Goal: Leave review/rating

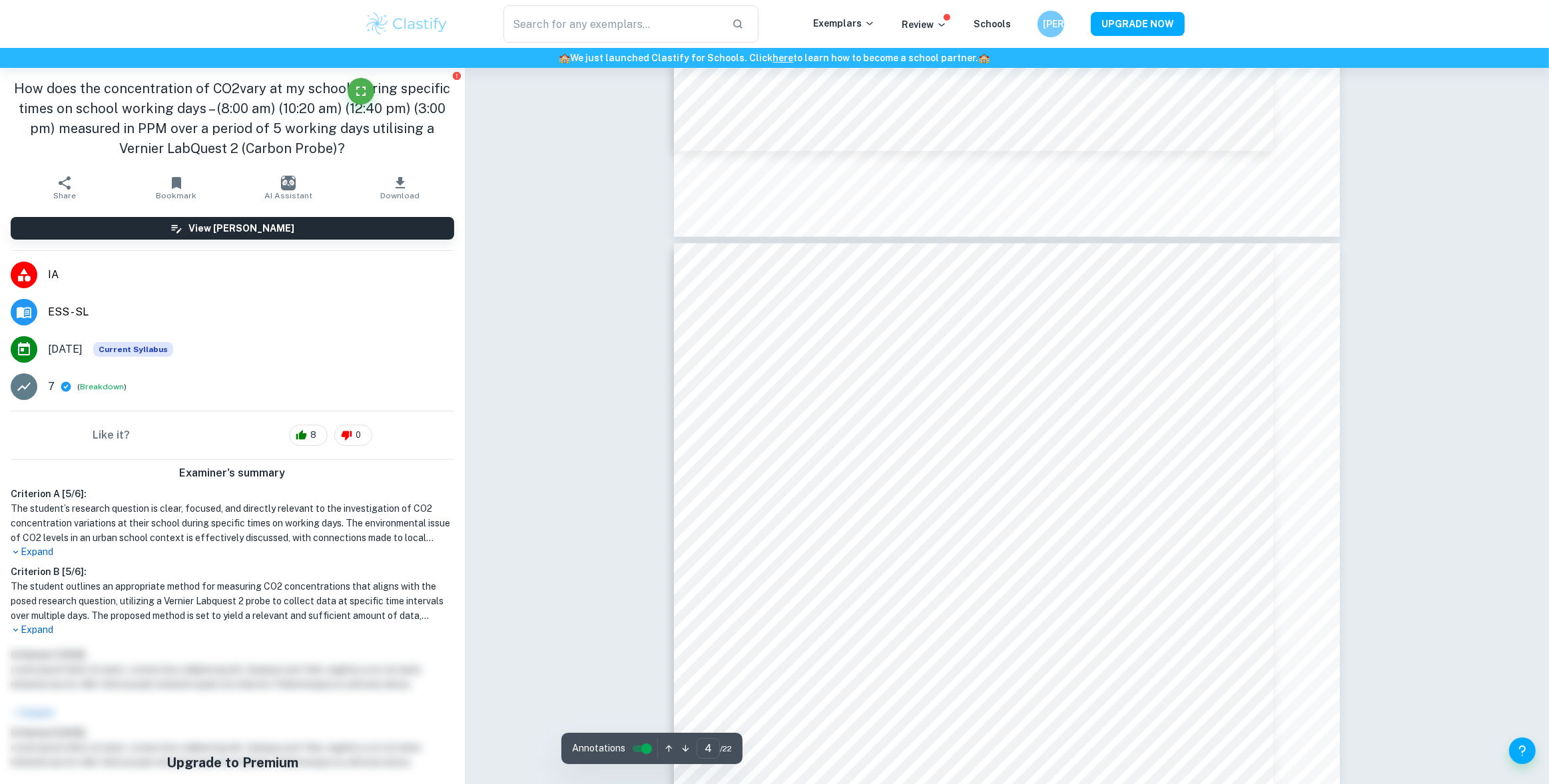
scroll to position [2660, 0]
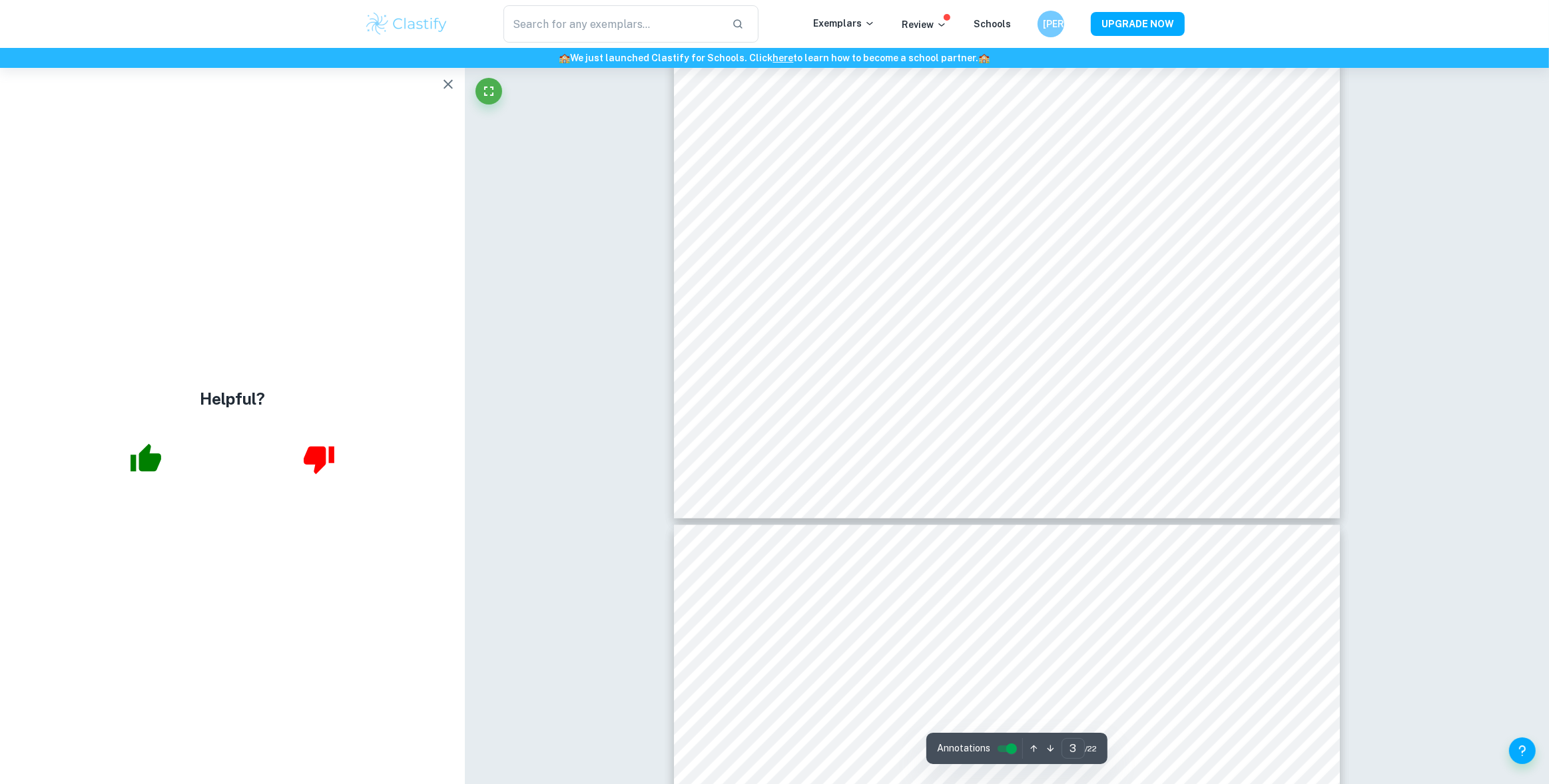
scroll to position [2372, 0]
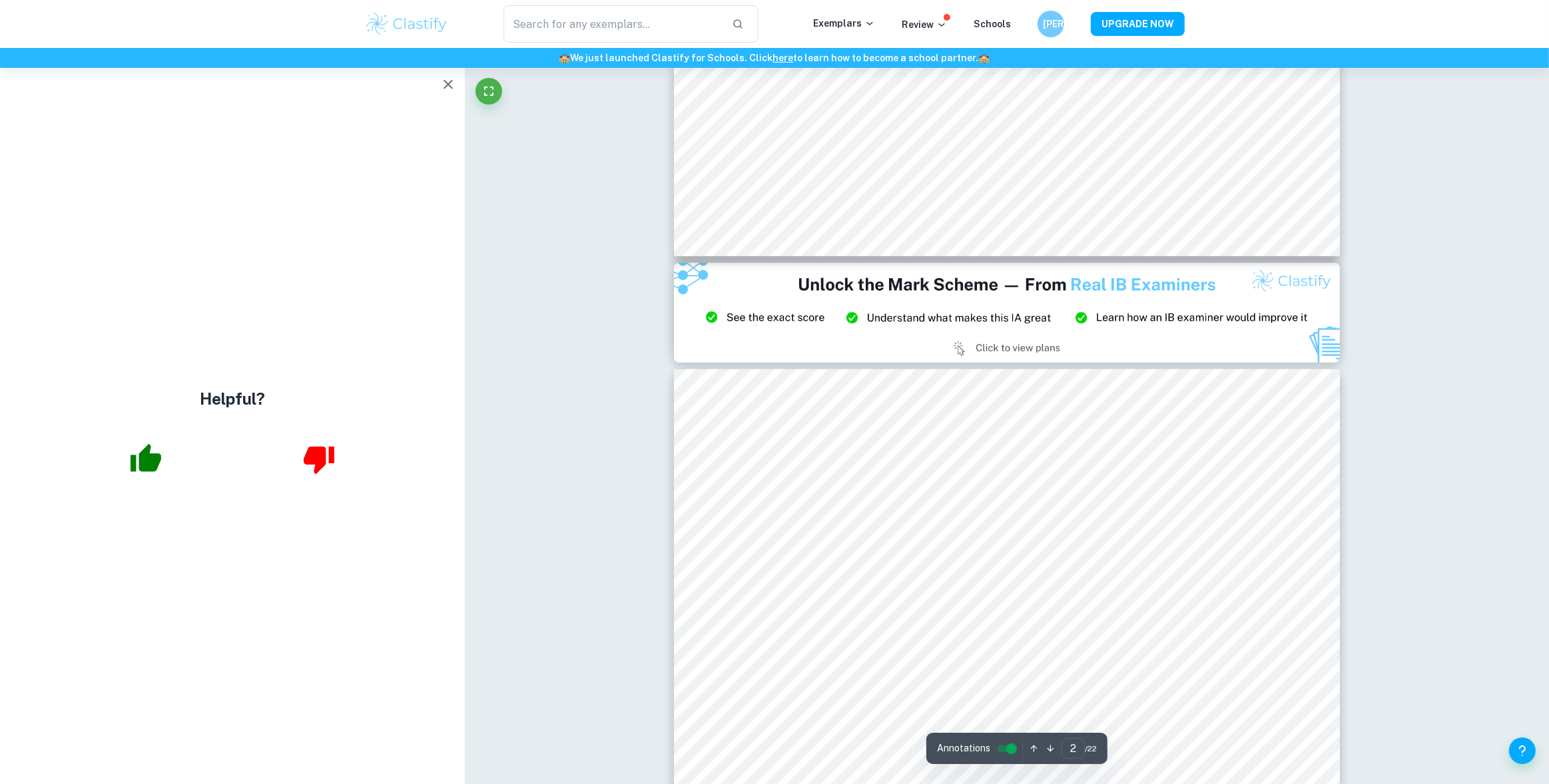
type input "3"
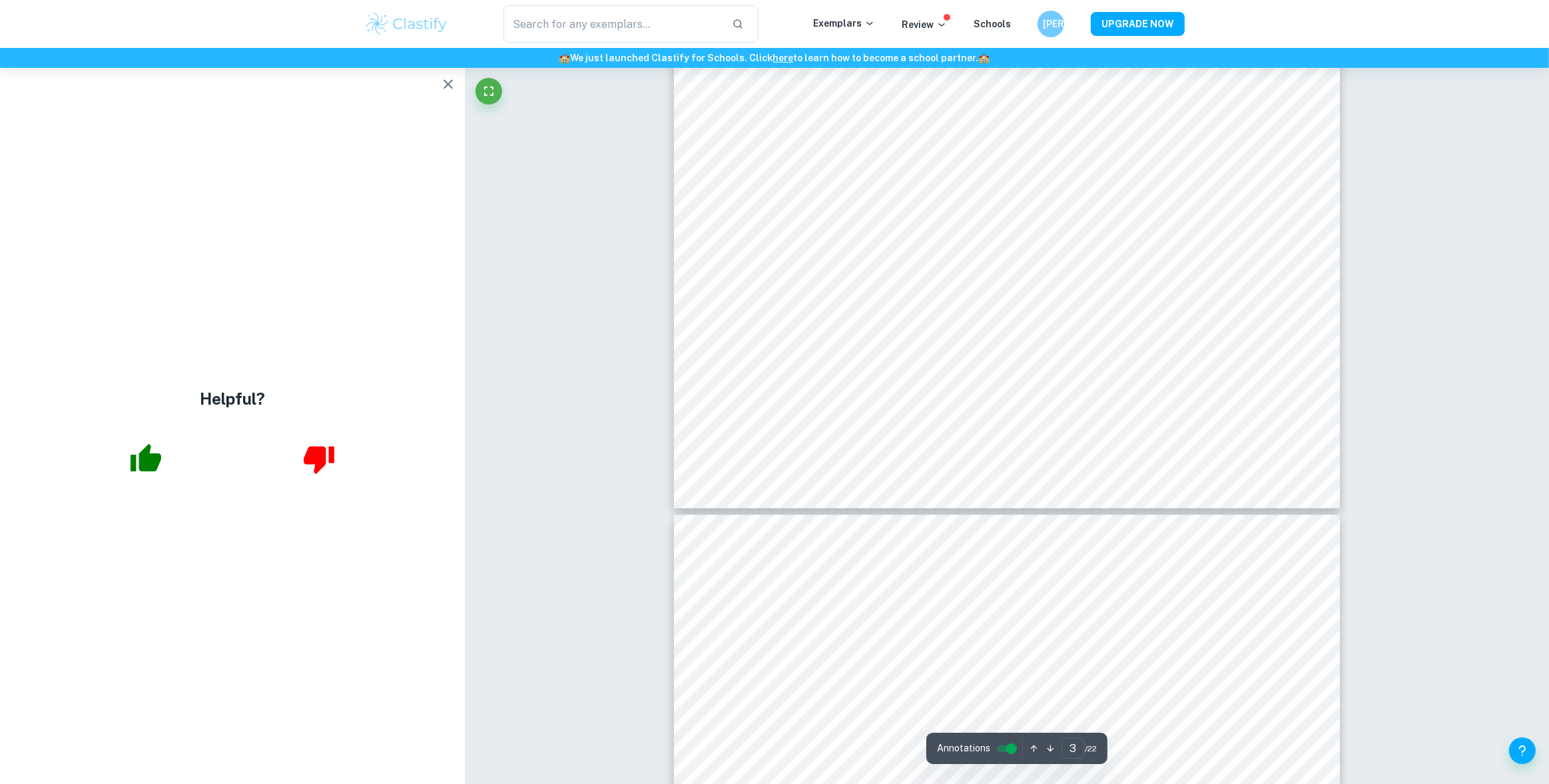
scroll to position [2379, 0]
